Goal: Communication & Community: Answer question/provide support

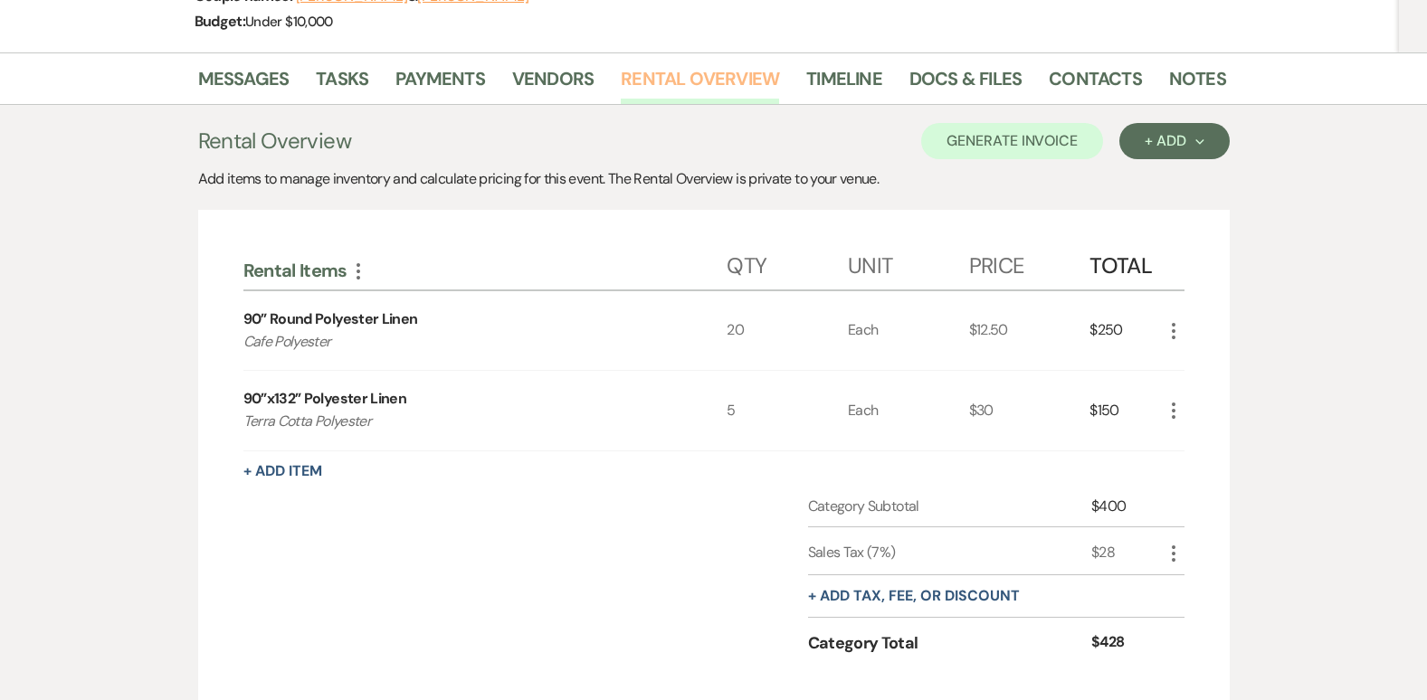
scroll to position [271, 0]
click at [445, 61] on li "Payments" at bounding box center [453, 81] width 117 height 43
click at [441, 71] on link "Payments" at bounding box center [440, 83] width 90 height 40
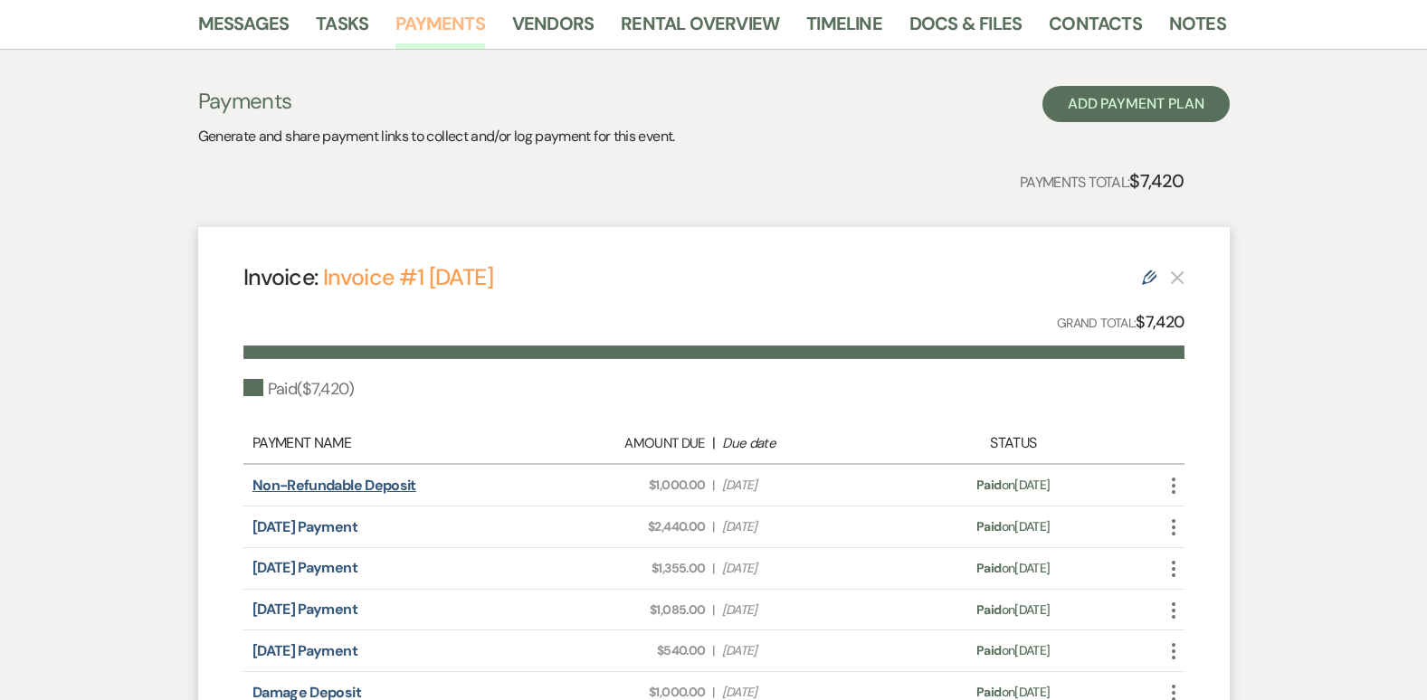
scroll to position [286, 0]
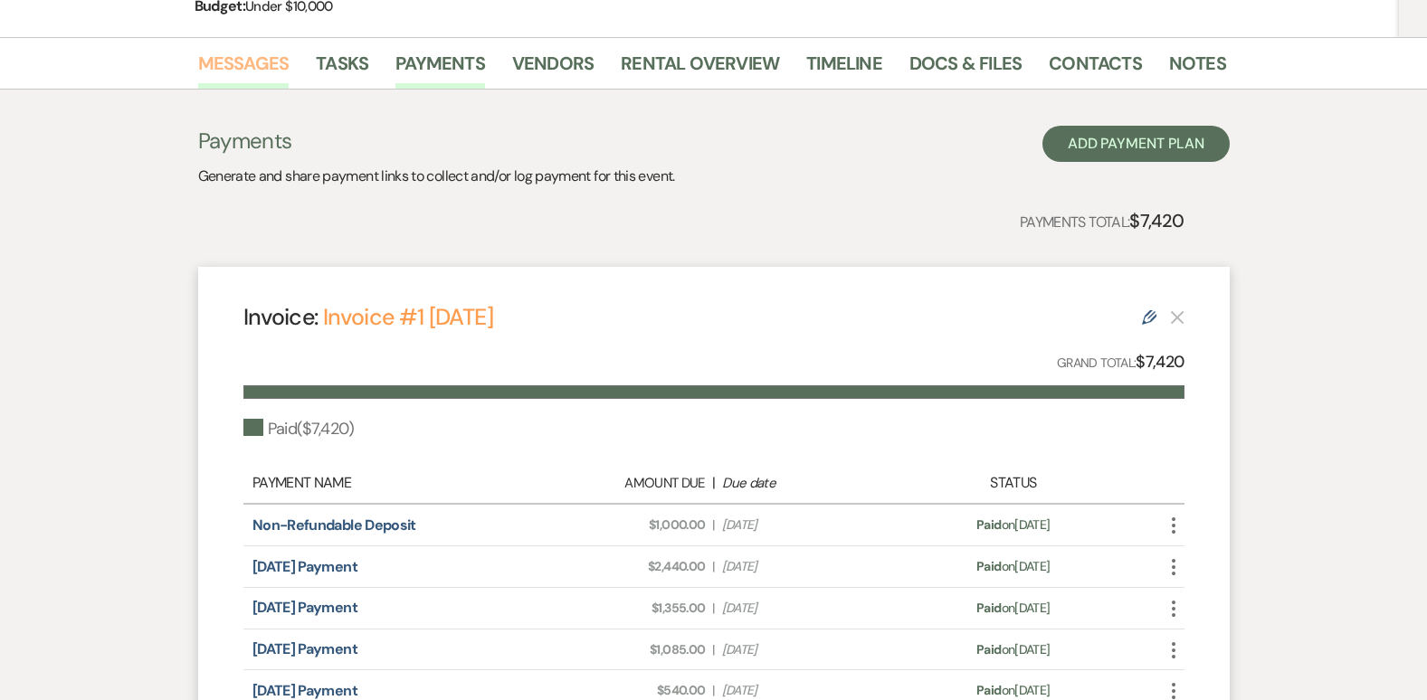
click at [264, 76] on link "Messages" at bounding box center [243, 69] width 91 height 40
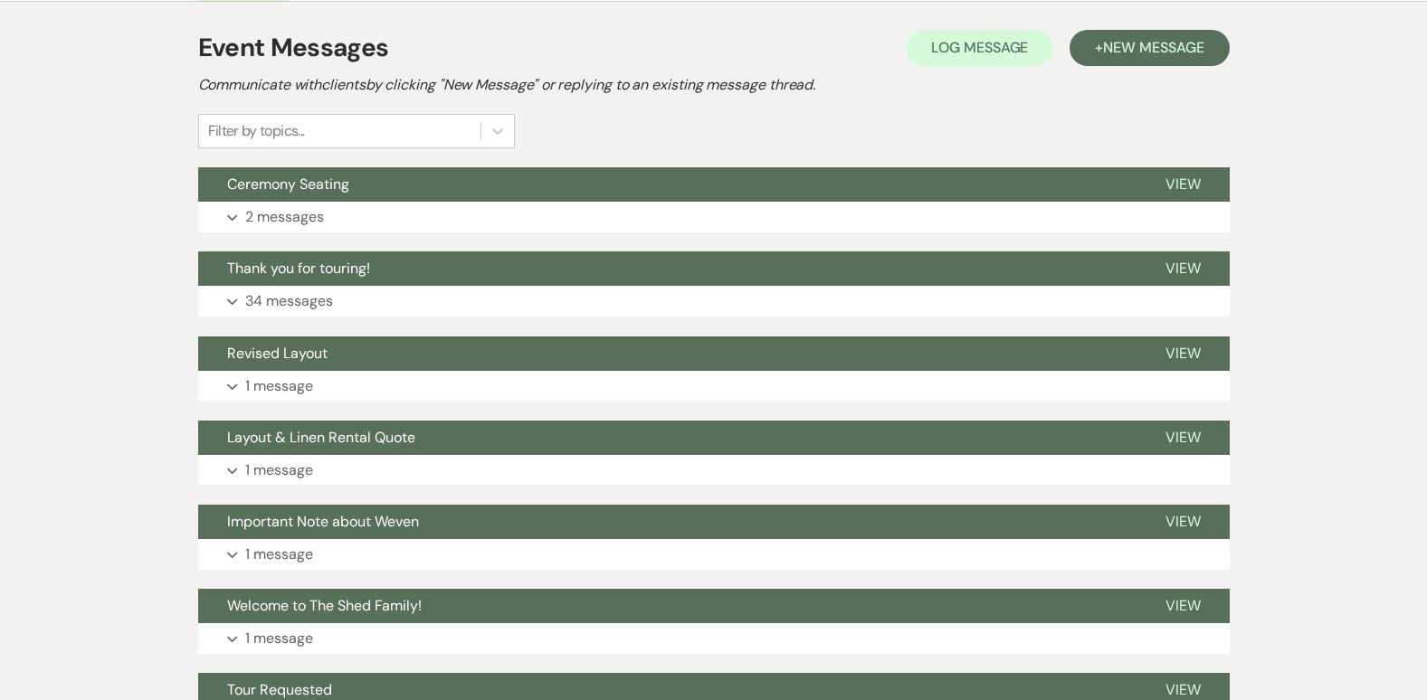
scroll to position [376, 0]
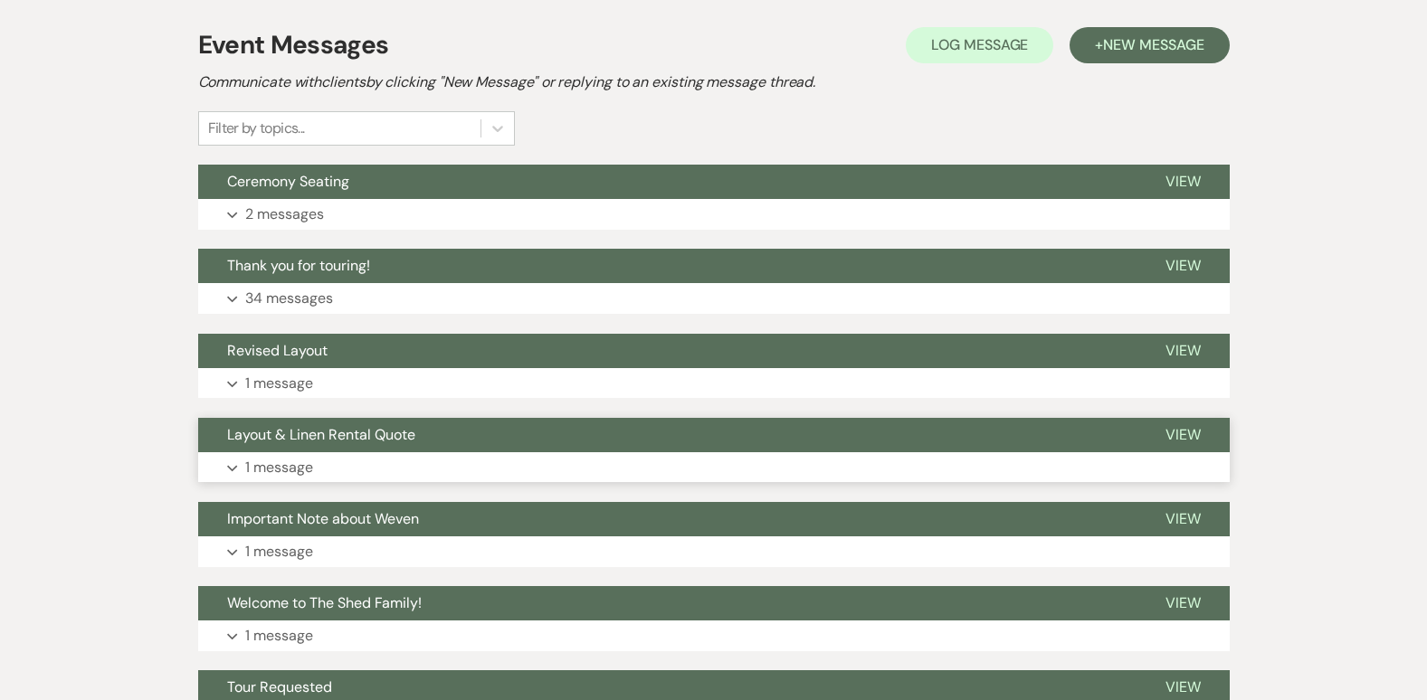
click at [299, 465] on p "1 message" at bounding box center [279, 468] width 68 height 24
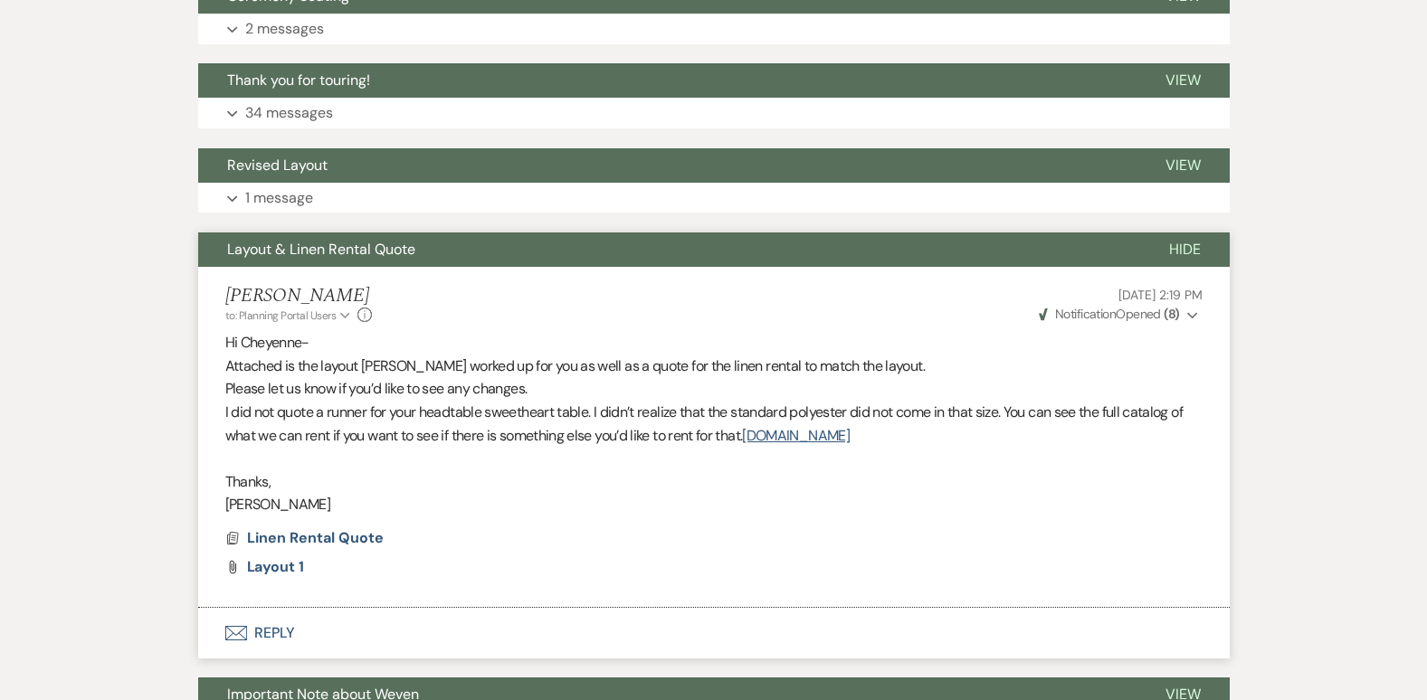
scroll to position [557, 0]
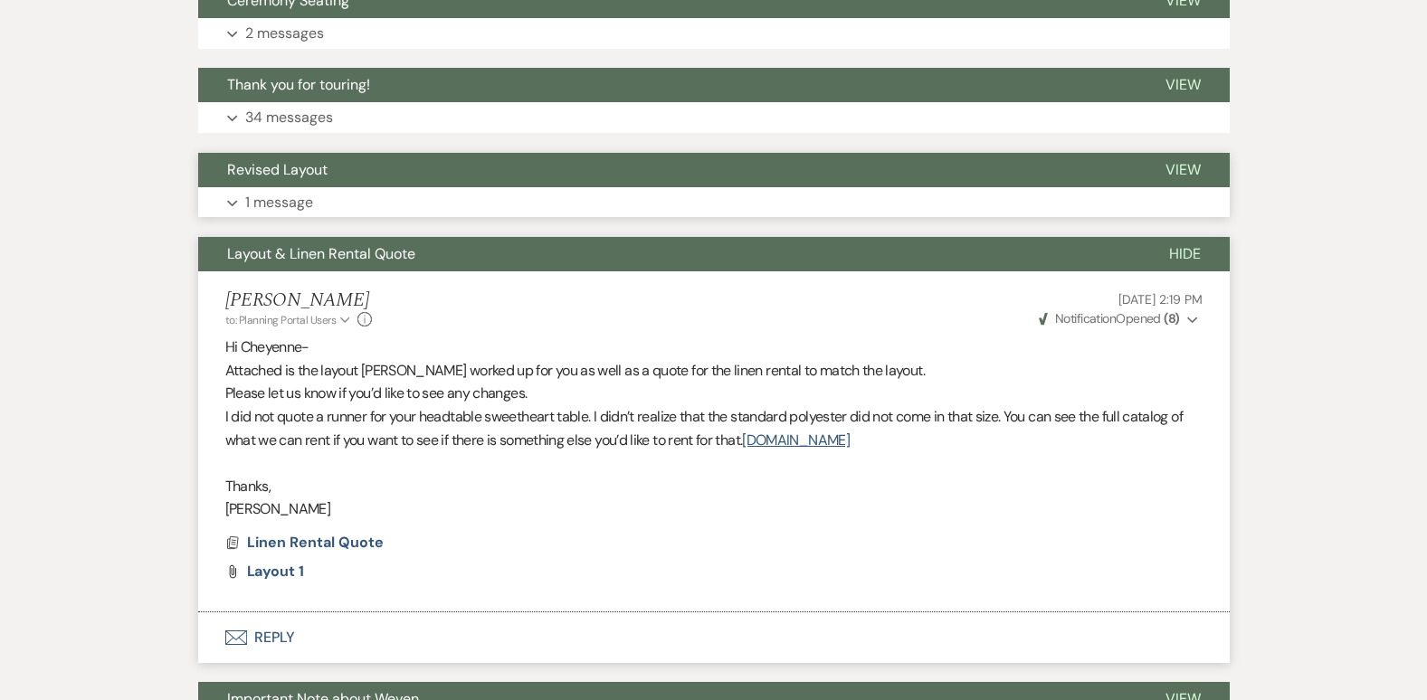
click at [272, 210] on p "1 message" at bounding box center [279, 203] width 68 height 24
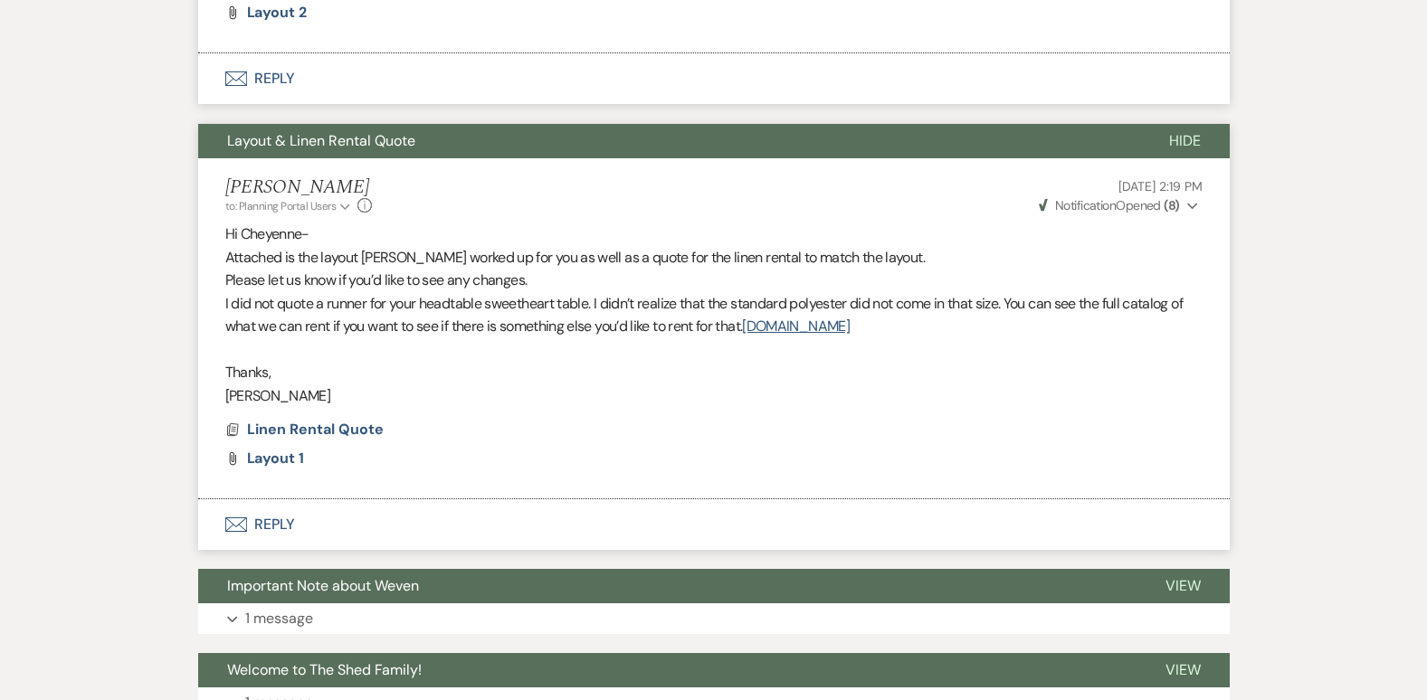
scroll to position [919, 0]
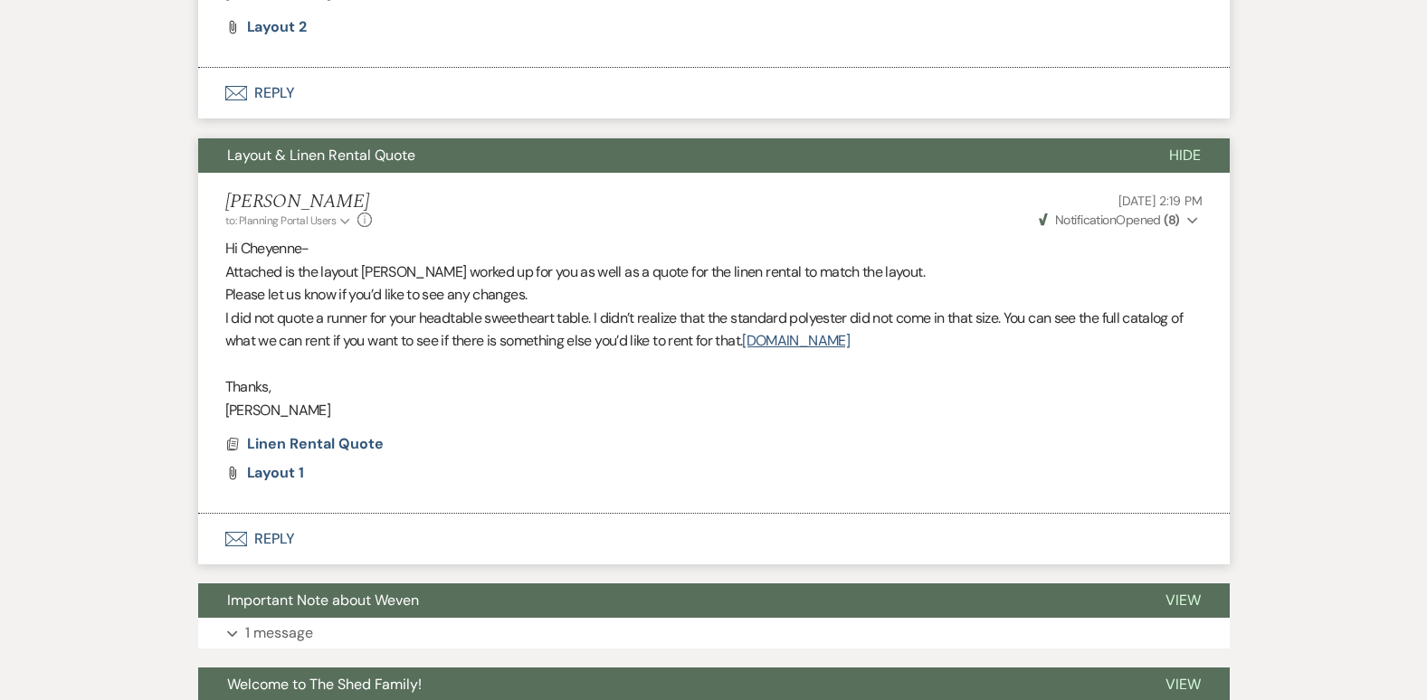
click at [1185, 223] on button "Weven Check Notification Opened ( 8 ) Expand" at bounding box center [1119, 220] width 166 height 19
click at [1294, 241] on div "Messages Tasks Payments Vendors Rental Overview Timeline Docs & Files Contacts …" at bounding box center [713, 124] width 1427 height 1441
click at [1182, 228] on button "Weven Check Notification Opened ( 8 ) Expand" at bounding box center [1119, 220] width 166 height 19
click at [1295, 358] on div "Messages Tasks Payments Vendors Rental Overview Timeline Docs & Files Contacts …" at bounding box center [713, 124] width 1427 height 1441
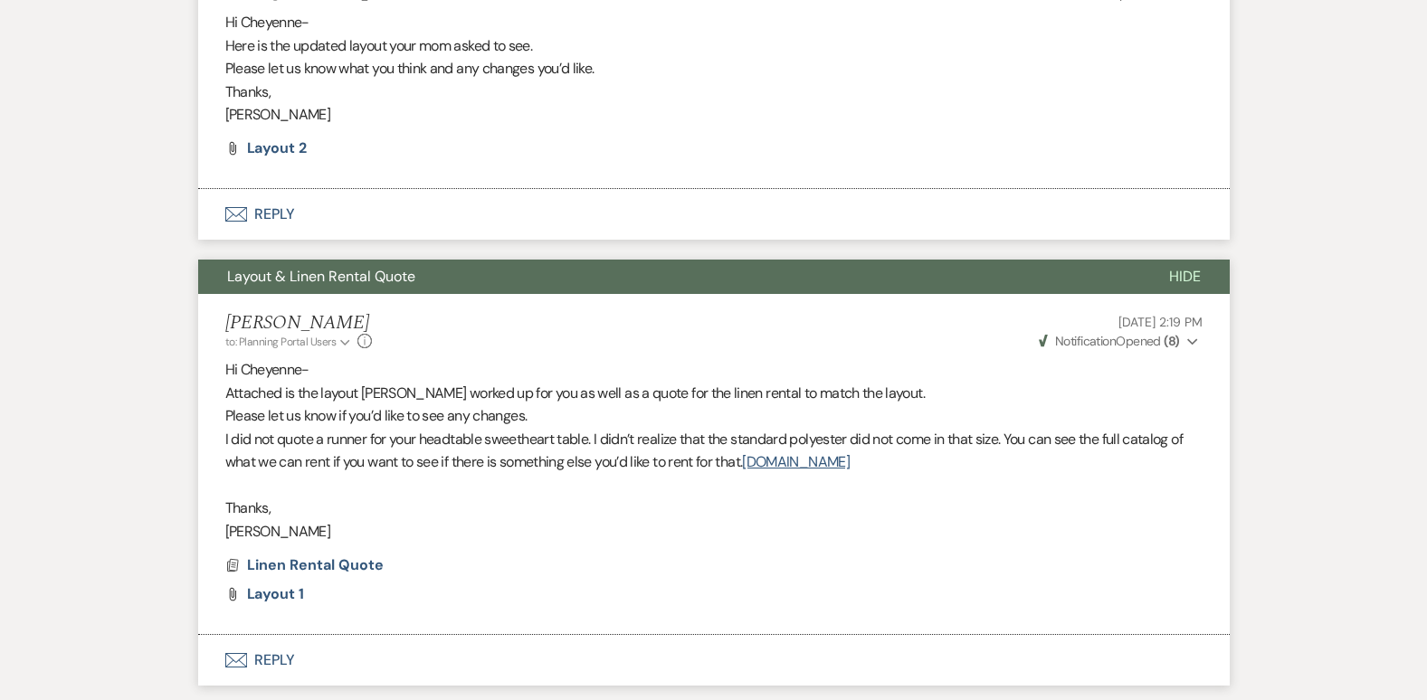
scroll to position [829, 0]
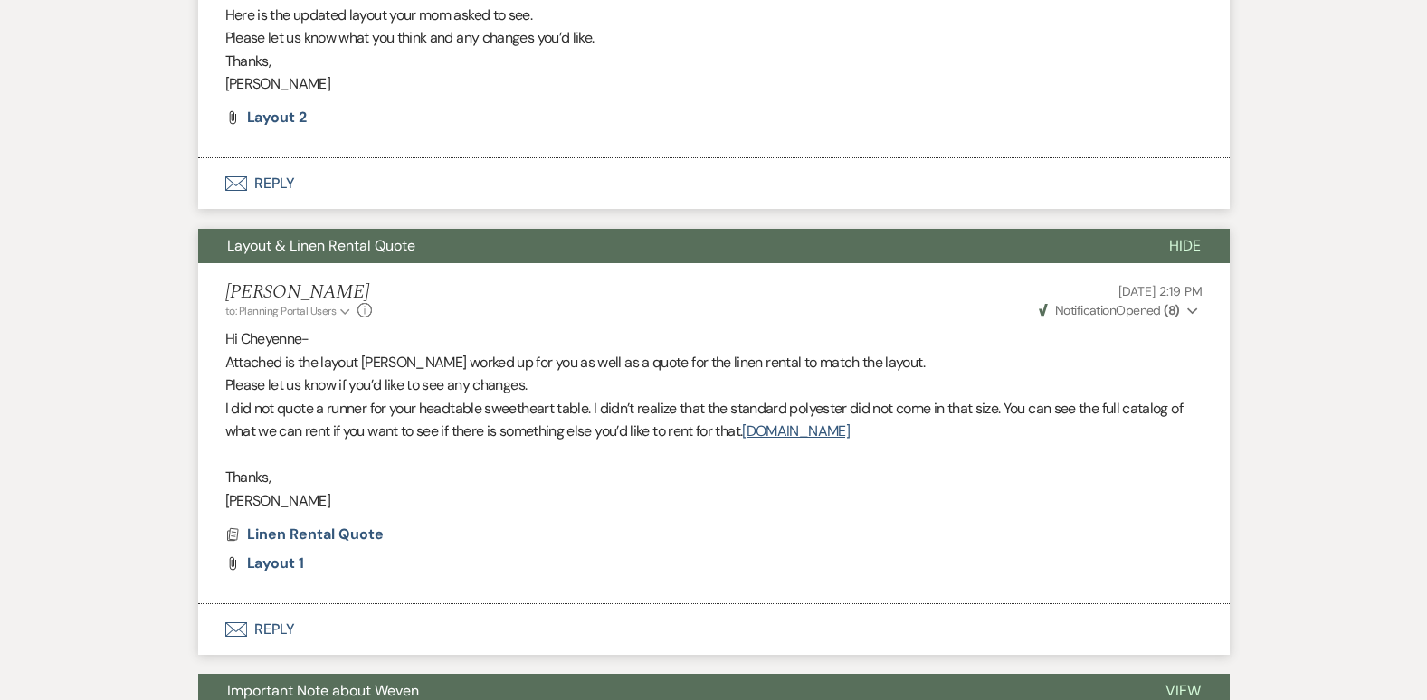
click at [1175, 315] on strong "( 8 )" at bounding box center [1171, 310] width 15 height 16
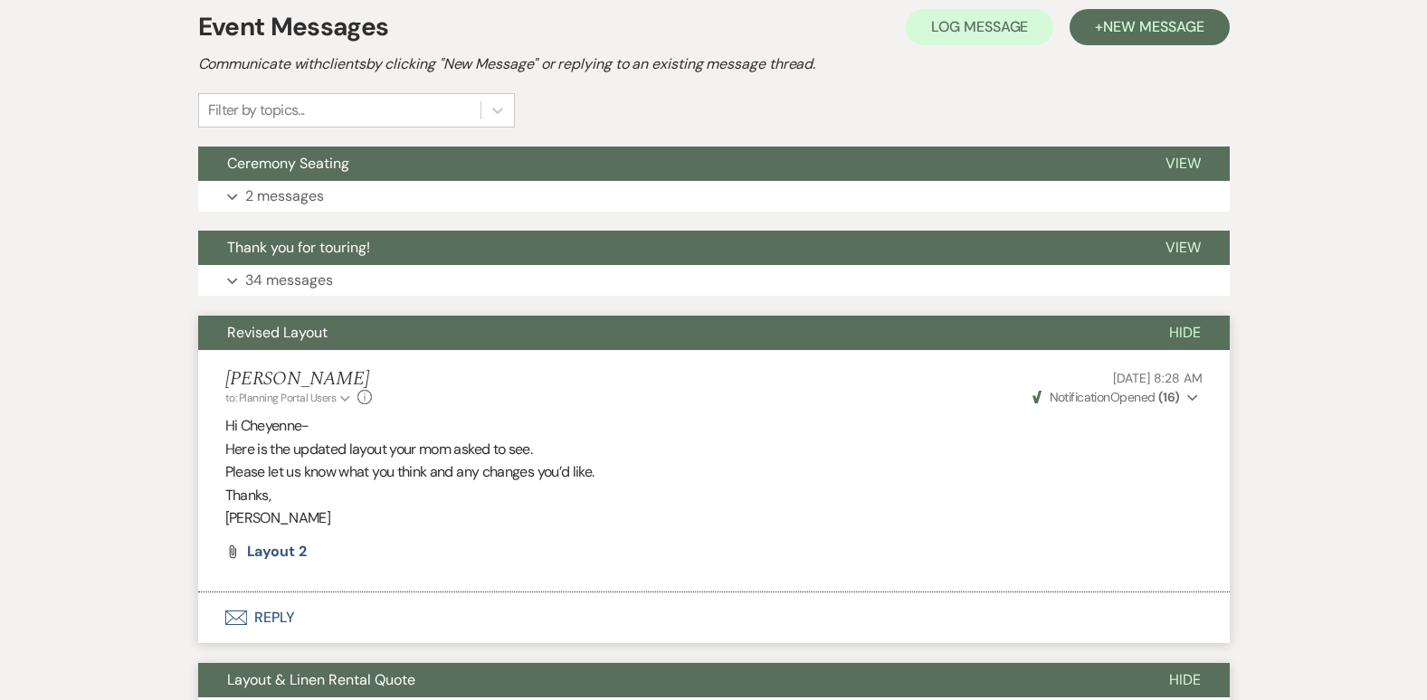
scroll to position [376, 0]
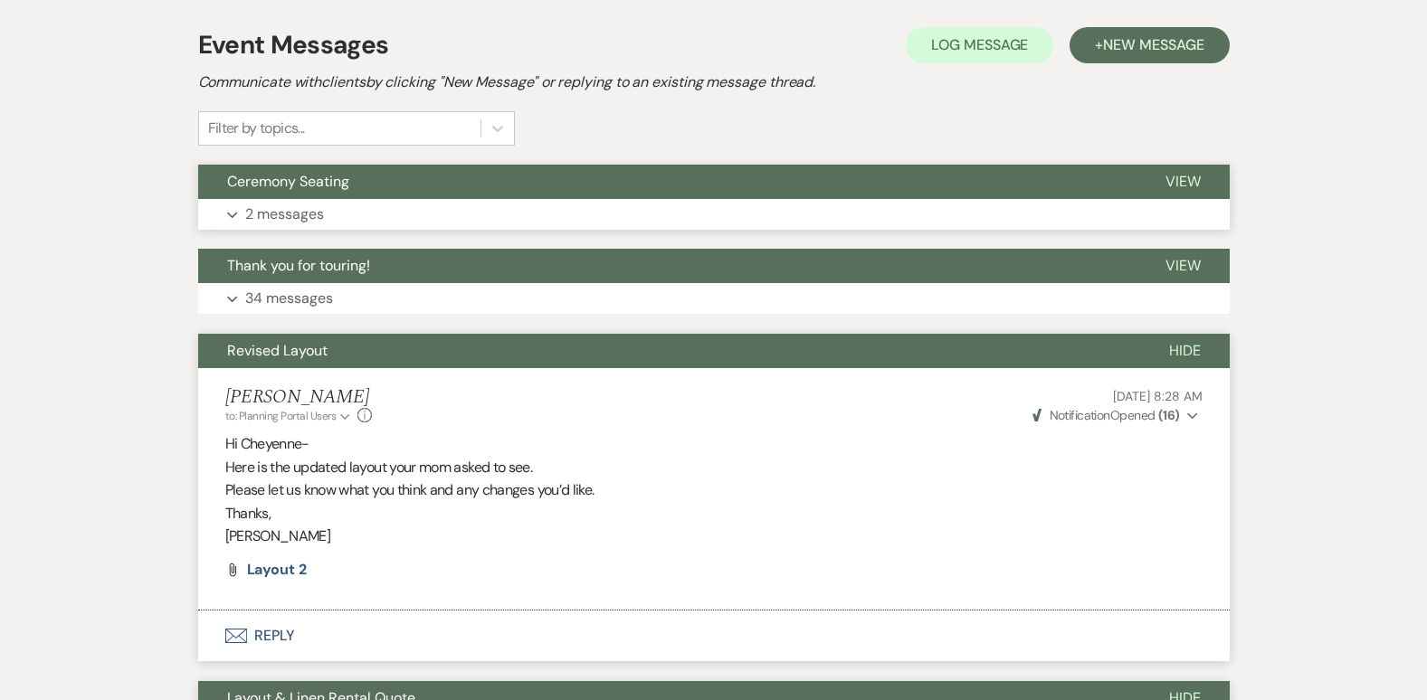
click at [286, 214] on p "2 messages" at bounding box center [284, 215] width 79 height 24
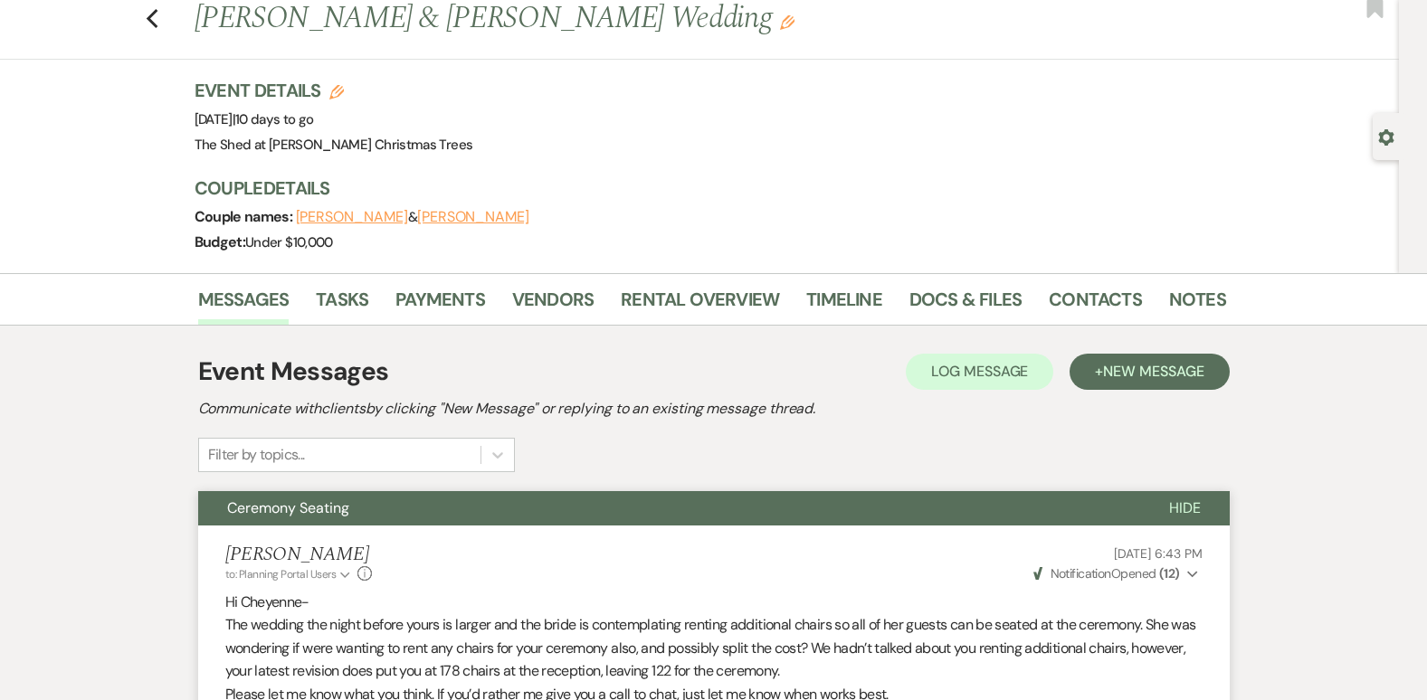
scroll to position [14, 0]
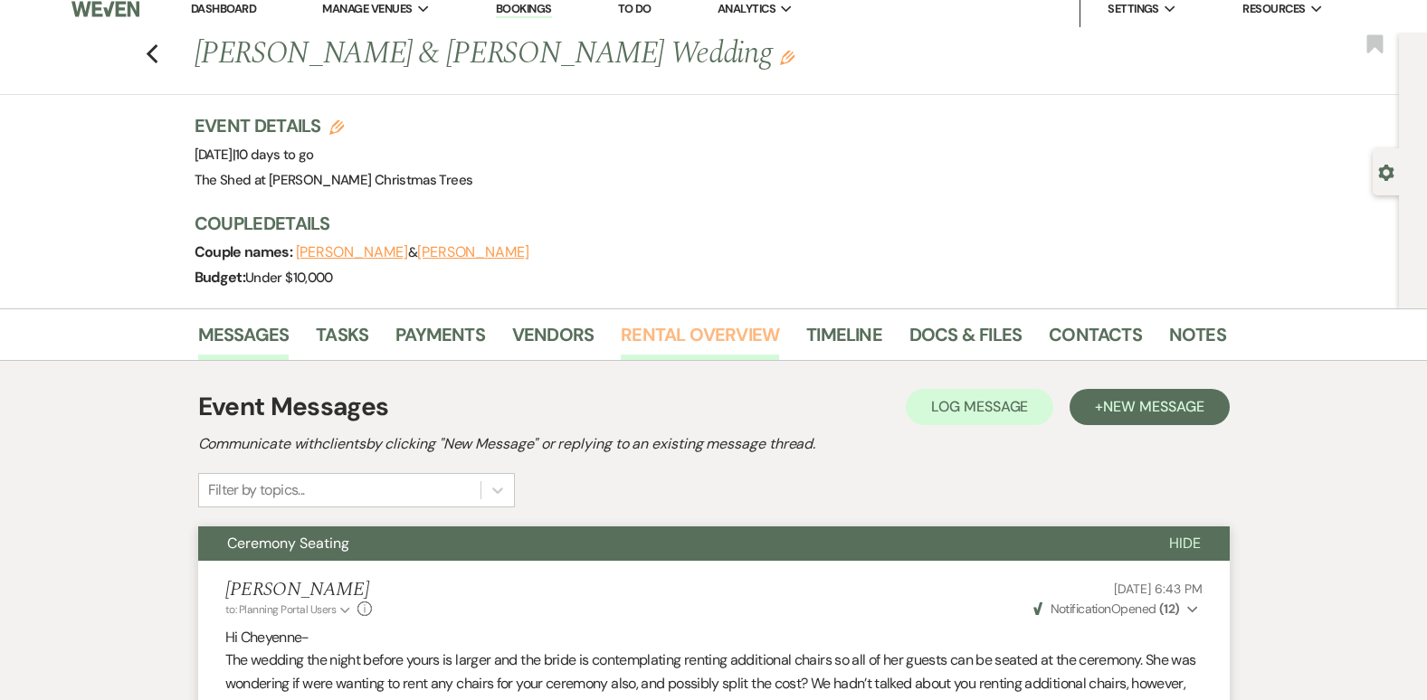
click at [670, 350] on link "Rental Overview" at bounding box center [700, 340] width 158 height 40
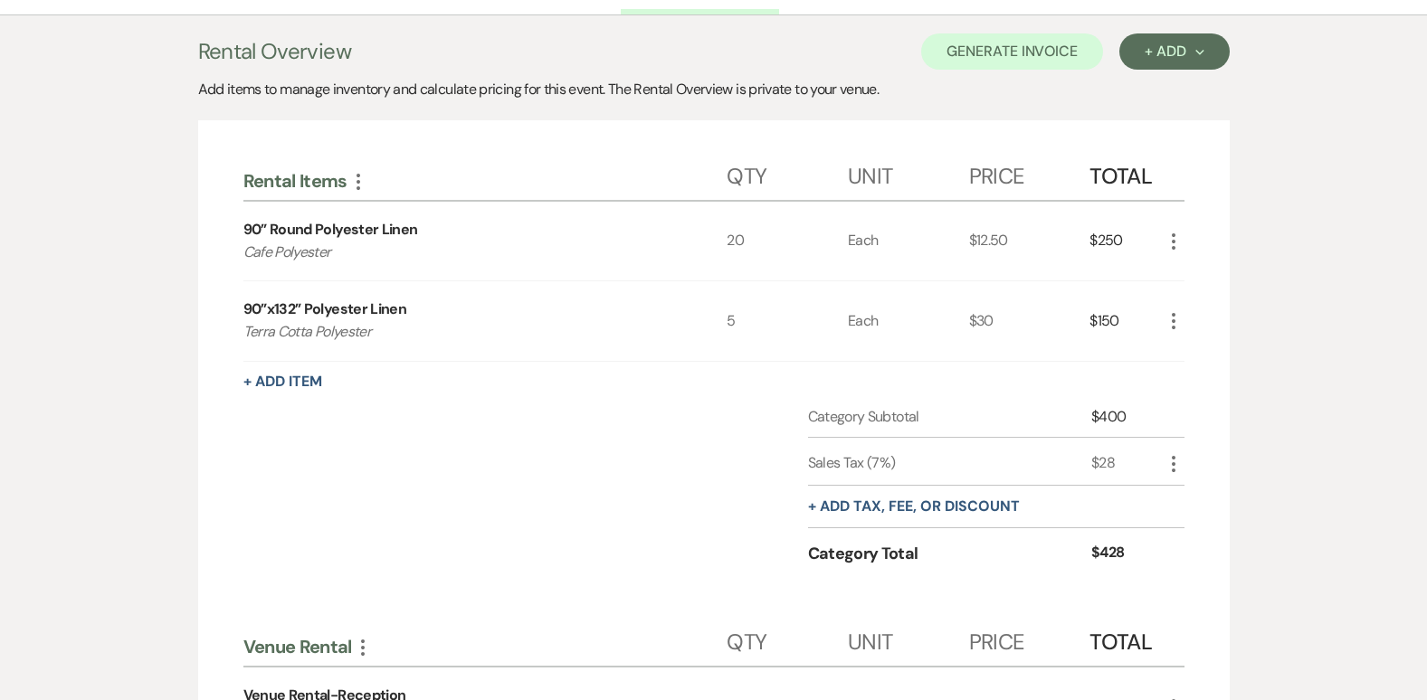
scroll to position [362, 0]
